Goal: Contribute content

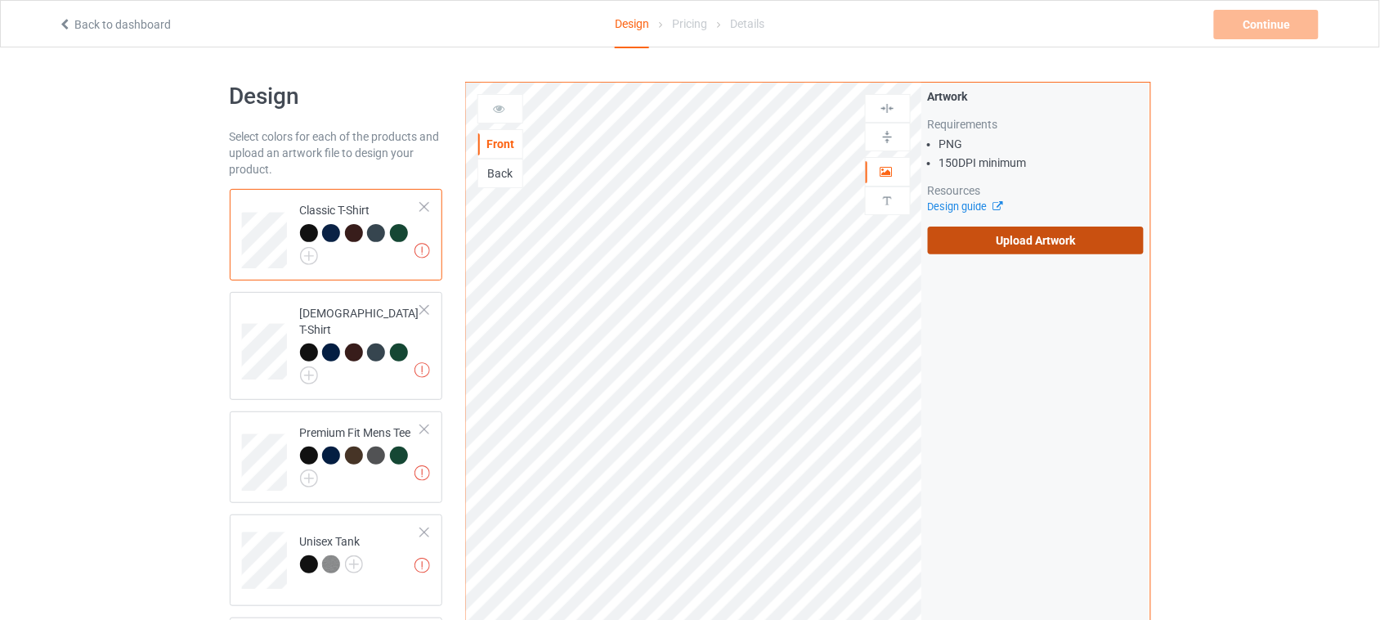
click at [1084, 238] on label "Upload Artwork" at bounding box center [1036, 241] width 217 height 28
click at [0, 0] on input "Upload Artwork" at bounding box center [0, 0] width 0 height 0
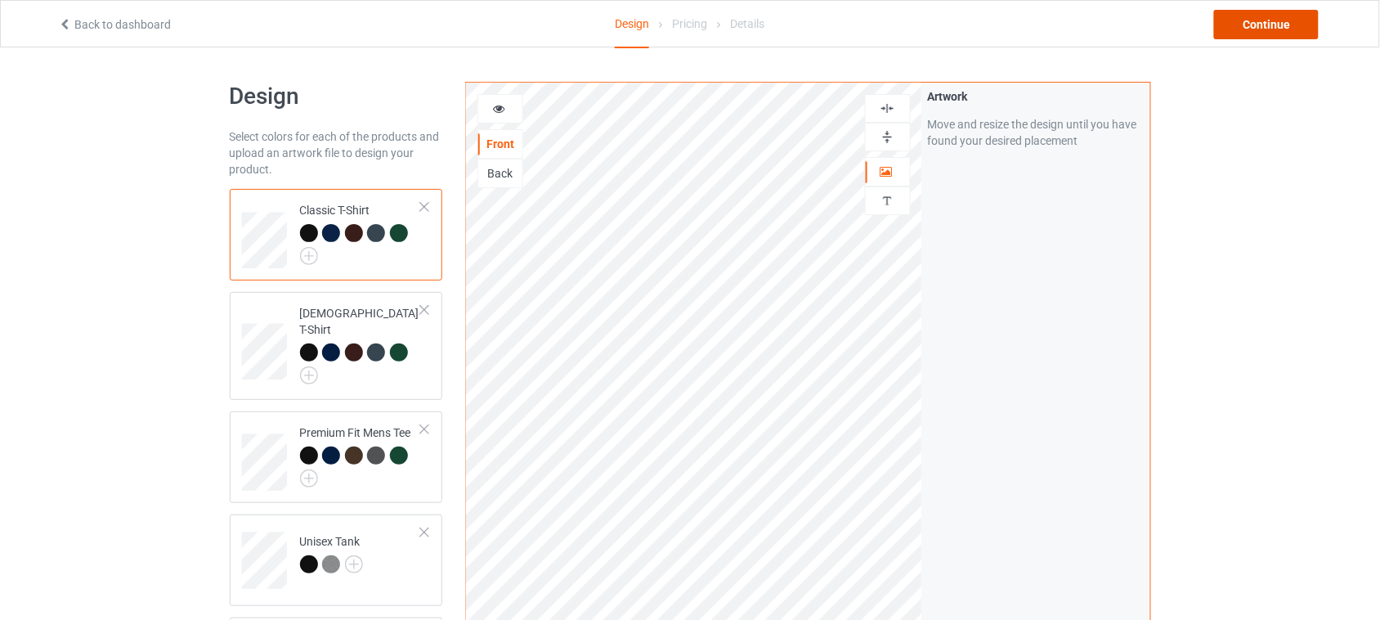
click at [1268, 21] on div "Continue" at bounding box center [1266, 24] width 105 height 29
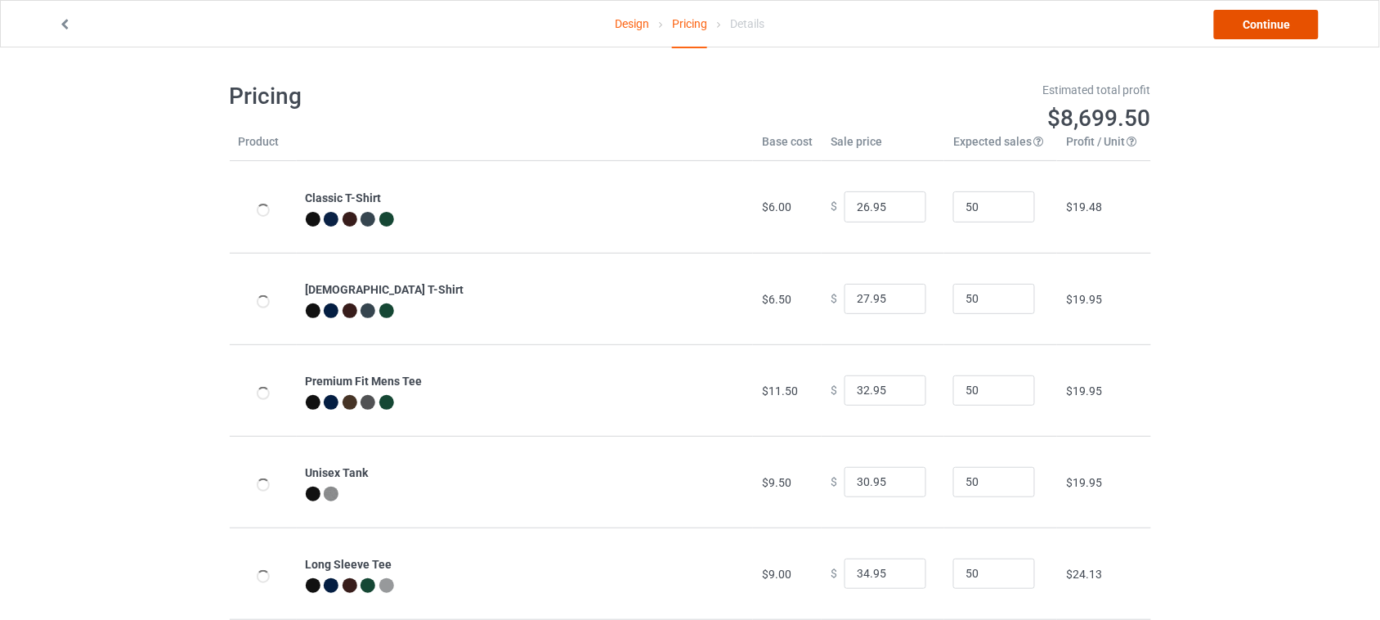
click at [1273, 23] on link "Continue" at bounding box center [1266, 24] width 105 height 29
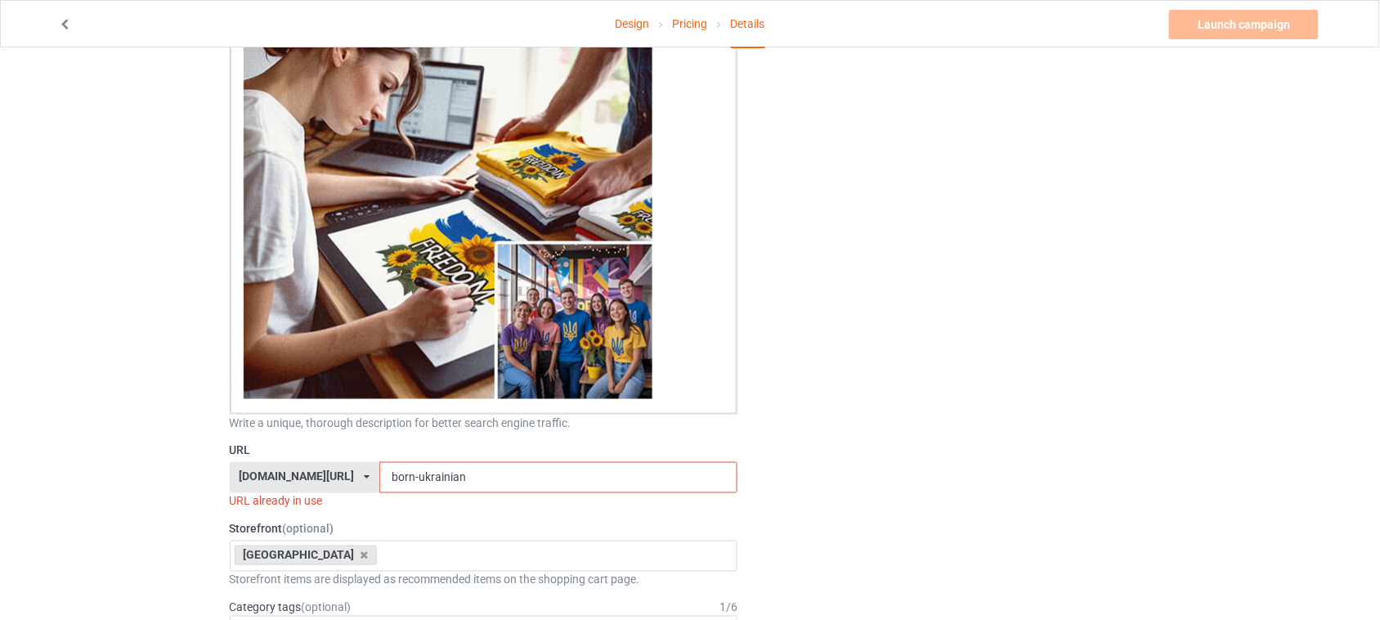
scroll to position [511, 0]
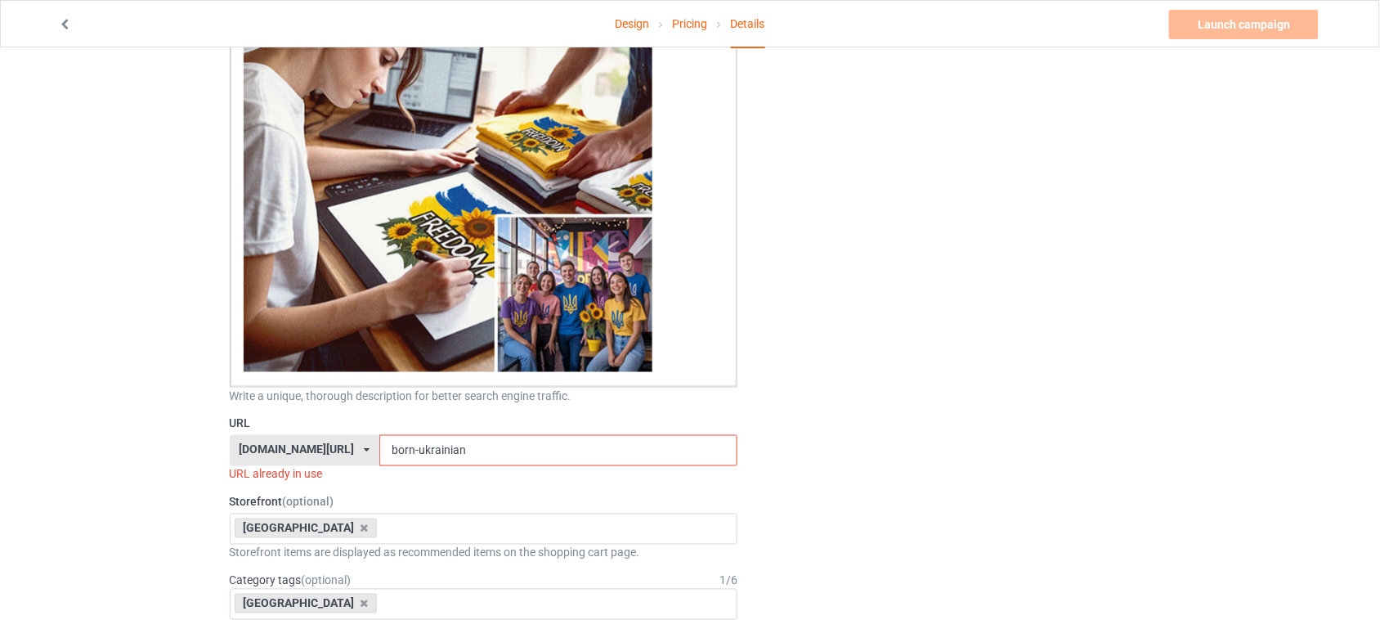
click at [393, 435] on input "born-ukrainian" at bounding box center [558, 450] width 358 height 31
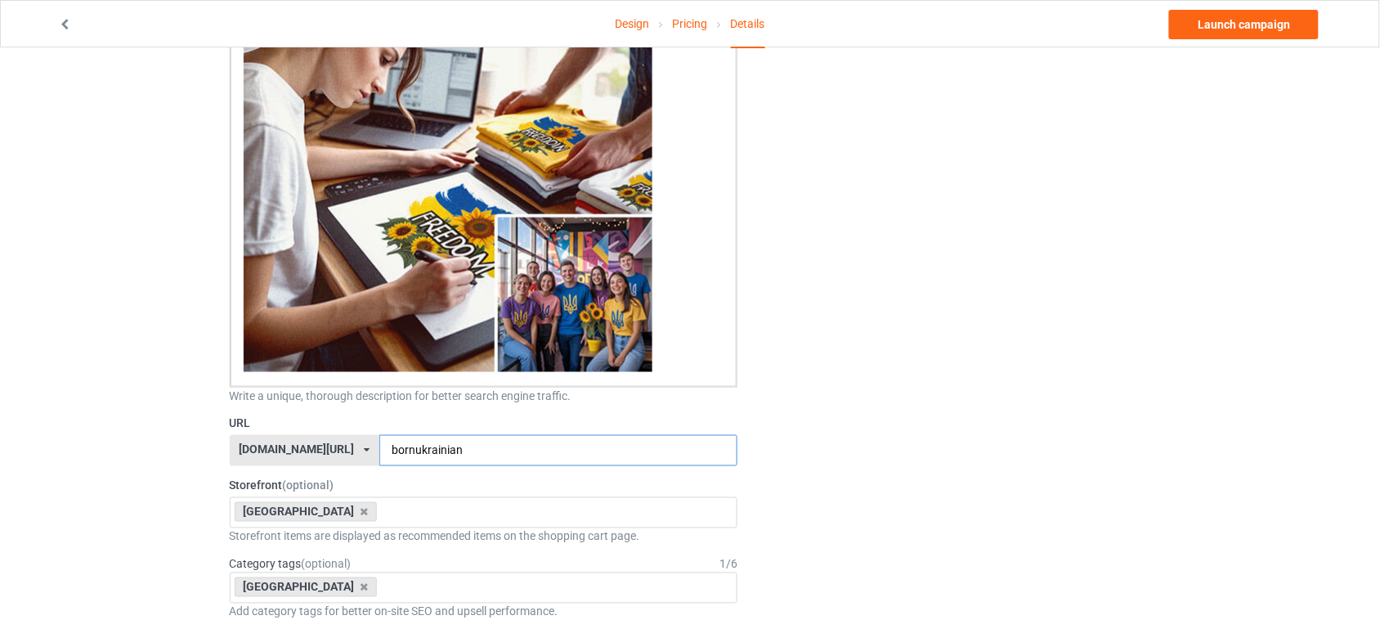
type input "bornukrainian"
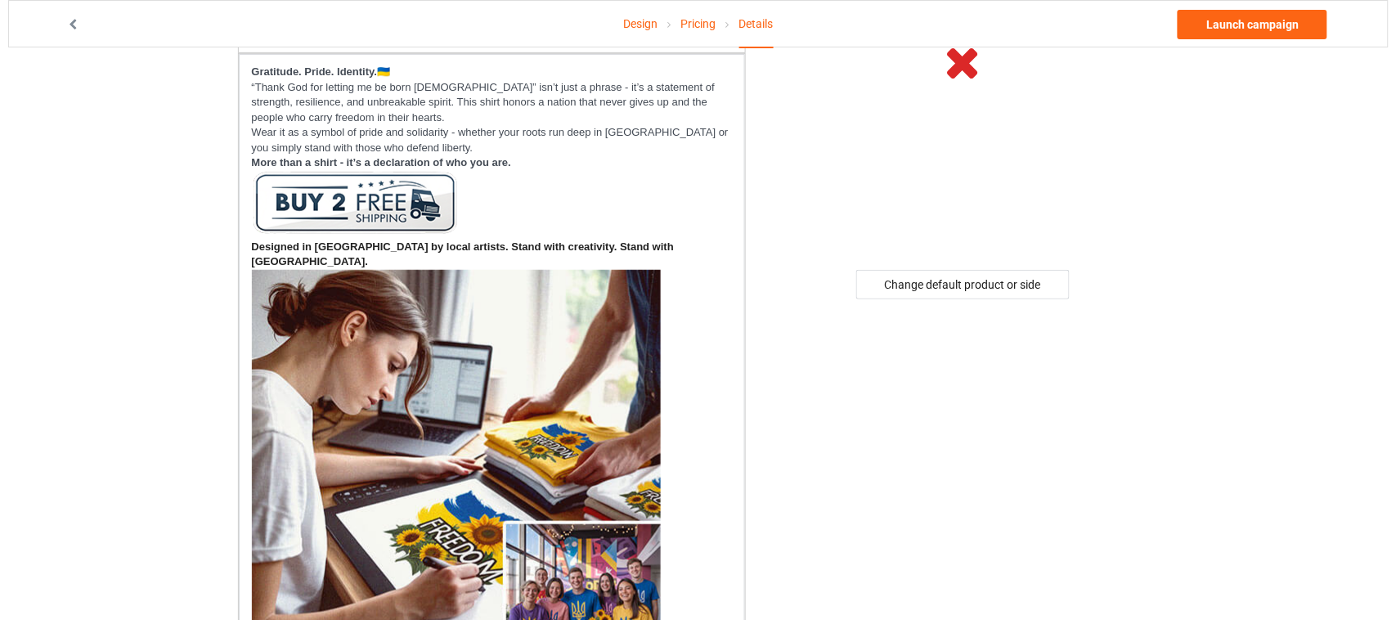
scroll to position [0, 0]
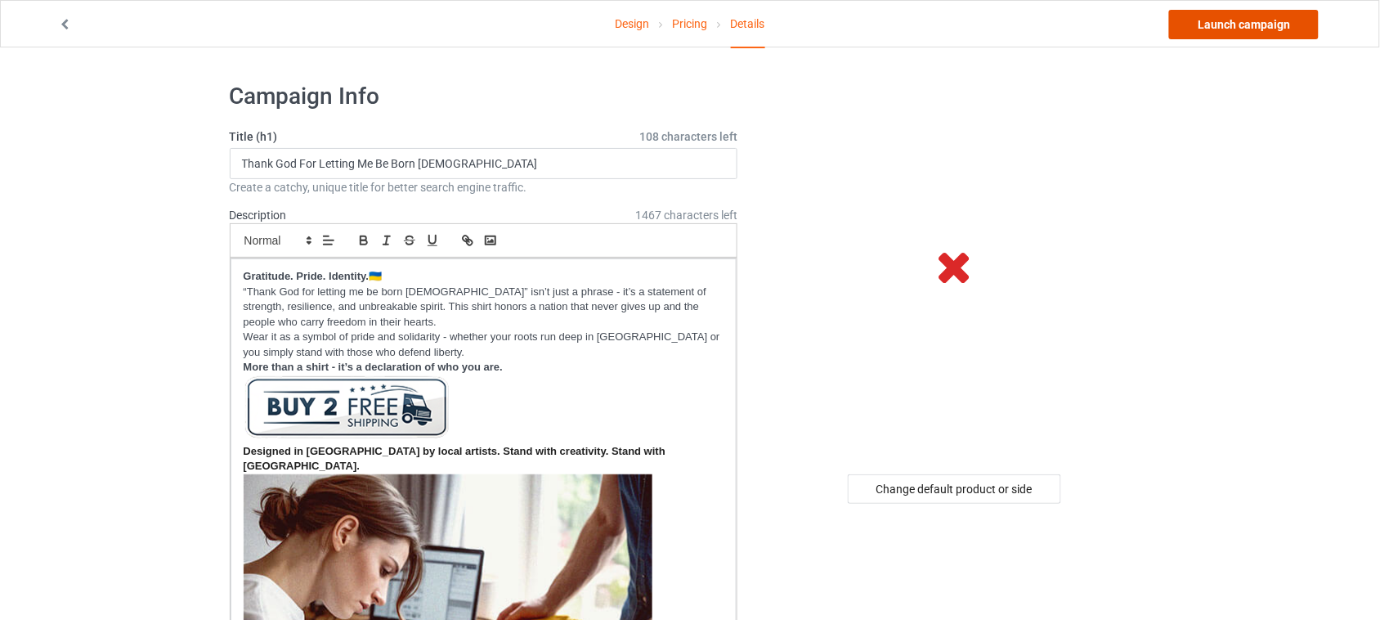
click at [1261, 25] on link "Launch campaign" at bounding box center [1244, 24] width 150 height 29
